Goal: Communication & Community: Connect with others

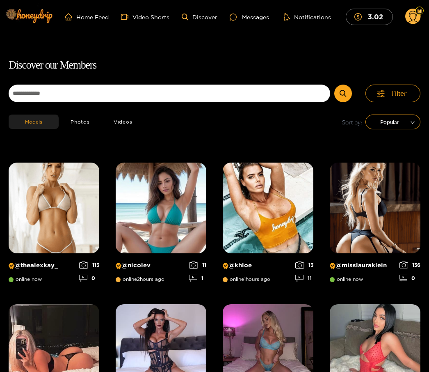
click at [248, 21] on div "Messages" at bounding box center [249, 16] width 39 height 9
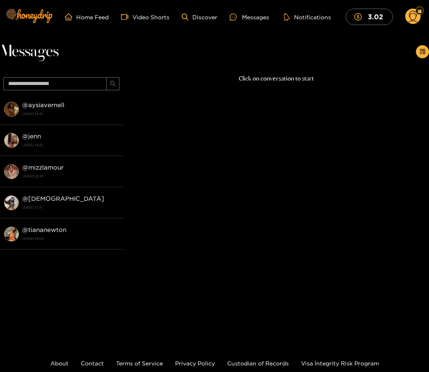
click at [46, 105] on strong "@ aysiavernell" at bounding box center [43, 104] width 42 height 7
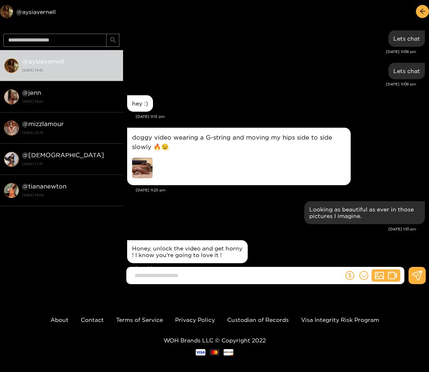
scroll to position [869, 0]
click at [140, 169] on img at bounding box center [142, 168] width 21 height 21
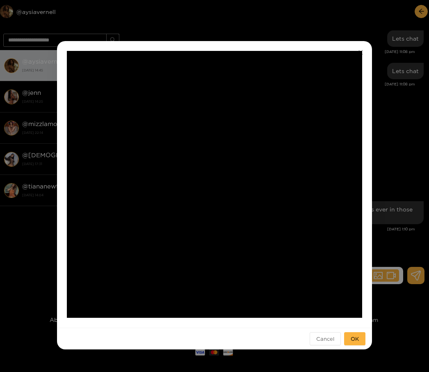
click at [339, 34] on div "**********" at bounding box center [214, 186] width 429 height 372
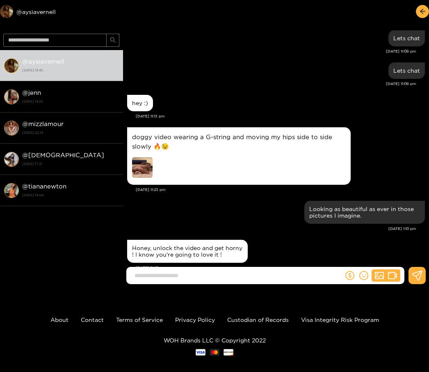
scroll to position [3404, 0]
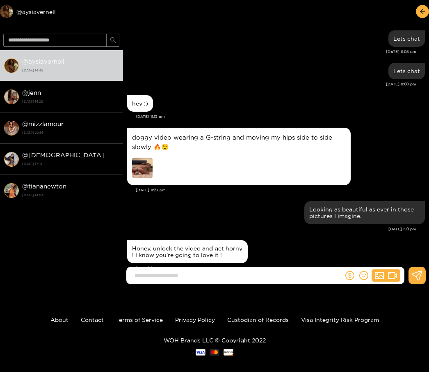
click at [142, 169] on img at bounding box center [142, 168] width 21 height 21
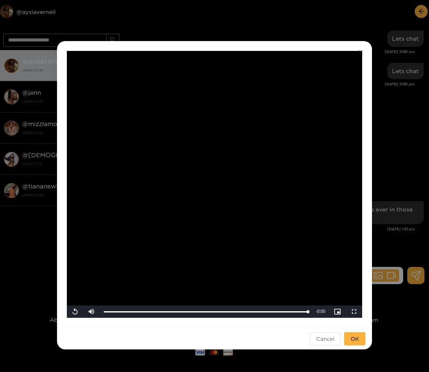
click at [364, 33] on div "**********" at bounding box center [214, 186] width 429 height 372
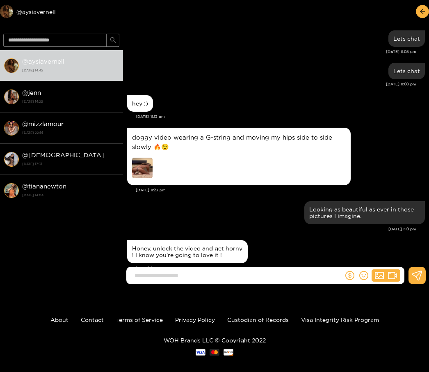
click at [417, 16] on button "button" at bounding box center [422, 11] width 13 height 13
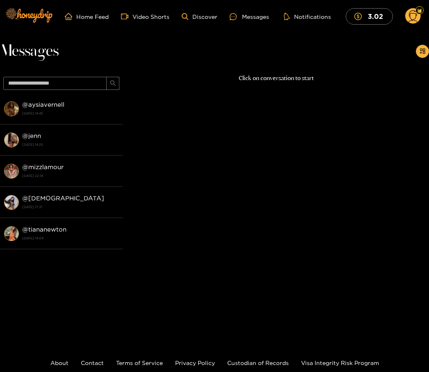
scroll to position [28, 0]
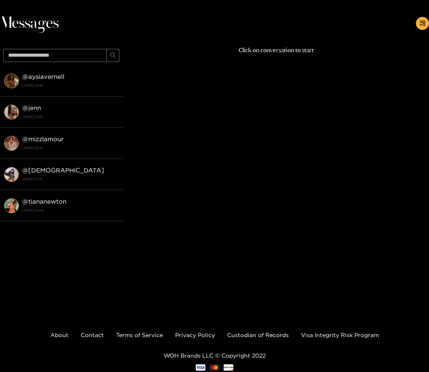
click at [326, 89] on div "Click on conversation to start" at bounding box center [276, 165] width 306 height 239
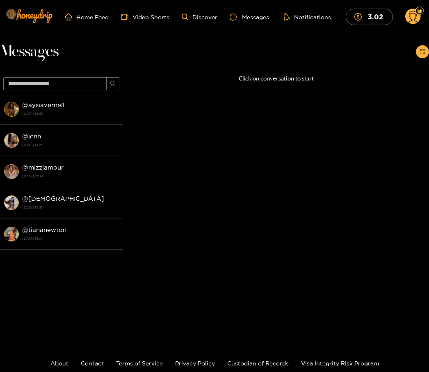
click at [56, 108] on strong "@ aysiavernell" at bounding box center [43, 104] width 42 height 7
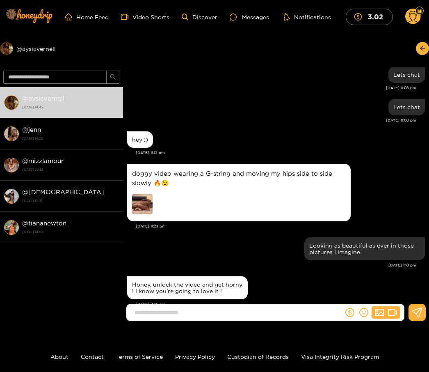
scroll to position [869, 0]
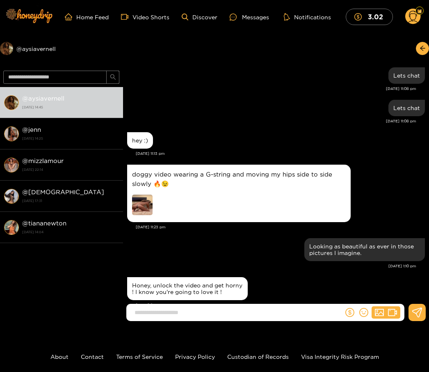
click at [166, 319] on input at bounding box center [237, 313] width 213 height 14
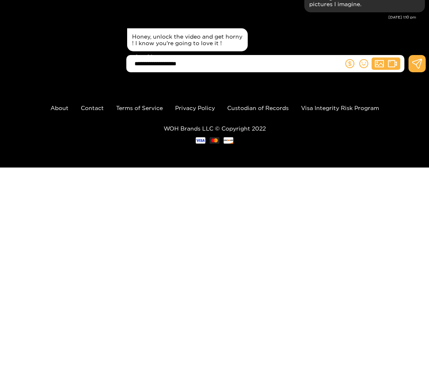
type input "**********"
click at [413, 264] on icon at bounding box center [418, 269] width 10 height 10
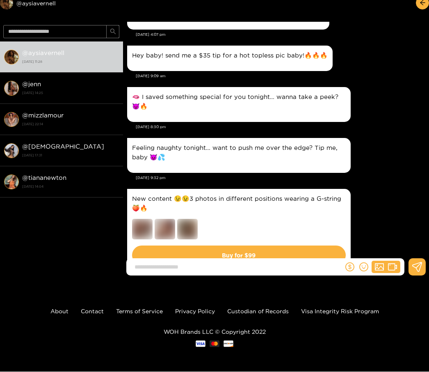
scroll to position [1876, 0]
